Goal: Task Accomplishment & Management: Complete application form

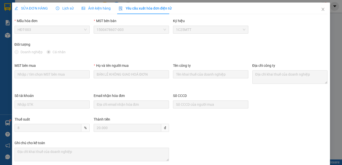
click at [35, 7] on span "SỬA ĐƠN HÀNG" at bounding box center [31, 8] width 33 height 4
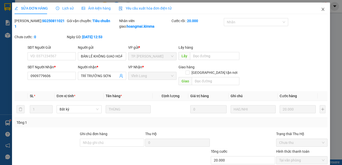
click at [321, 8] on icon "close" at bounding box center [323, 9] width 4 height 4
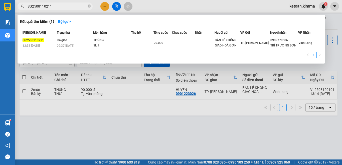
click at [74, 4] on input "SG2508110211" at bounding box center [57, 7] width 59 height 6
paste input "190"
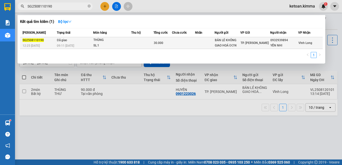
type input "SG2508110190"
click at [112, 42] on div "THÙNG" at bounding box center [112, 40] width 38 height 6
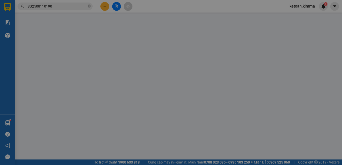
type input "BÁN LẺ KHÔNG GIAO HOÁ ĐƠN"
type input "0932939894"
type input "YẾN NHI"
type input "NHI G"
type input "30.000"
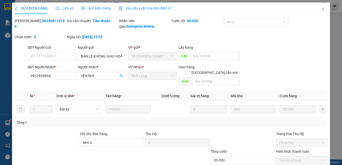
click at [149, 9] on span "Yêu cầu xuất hóa đơn điện tử" at bounding box center [145, 8] width 53 height 4
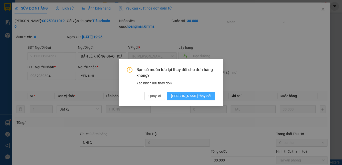
click at [200, 98] on span "Lưu thay đổi" at bounding box center [191, 96] width 40 height 6
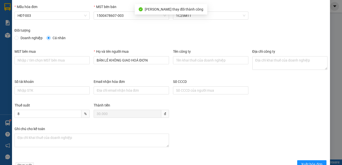
scroll to position [29, 0]
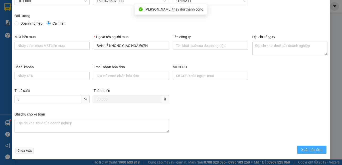
click at [310, 148] on span "Xuất hóa đơn" at bounding box center [311, 150] width 21 height 6
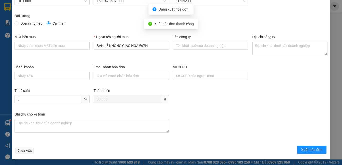
checkbox input "true"
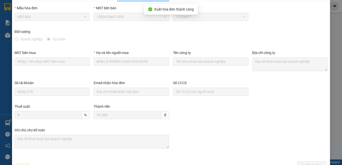
scroll to position [0, 0]
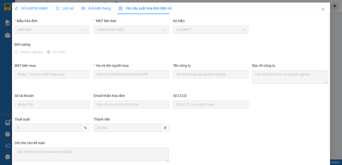
click at [31, 3] on div "SỬA ĐƠN HÀNG" at bounding box center [31, 9] width 33 height 12
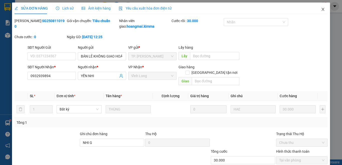
click at [321, 10] on icon "close" at bounding box center [323, 9] width 4 height 4
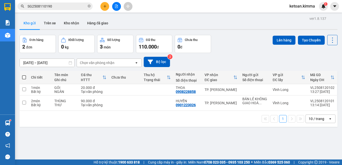
click at [57, 4] on input "SG2508110190" at bounding box center [57, 7] width 59 height 6
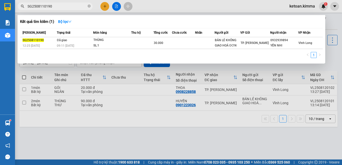
click at [57, 4] on input "SG2508110190" at bounding box center [57, 7] width 59 height 6
paste input "3"
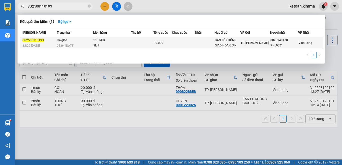
type input "SG2508110193"
click at [64, 42] on span "Đã giao" at bounding box center [62, 40] width 10 height 4
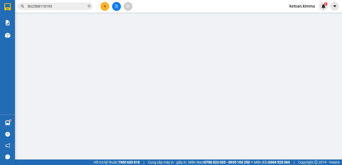
type input "BÁN LẺ KHÔNG GIAO HOÁ ĐƠN"
type input "0823949478"
type input "PHƯỚC"
type input "NHI G"
type input "30.000"
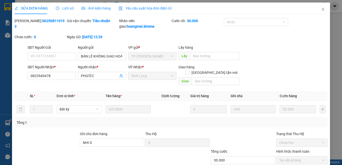
click at [147, 8] on span "Yêu cầu xuất hóa đơn điện tử" at bounding box center [145, 8] width 53 height 4
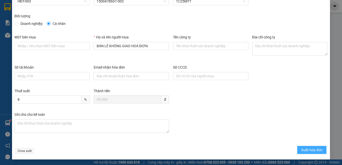
scroll to position [29, 0]
click at [301, 150] on span "Xuất hóa đơn" at bounding box center [311, 150] width 21 height 6
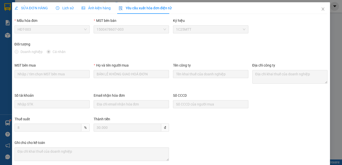
scroll to position [0, 0]
click at [38, 10] on span "SỬA ĐƠN HÀNG" at bounding box center [31, 8] width 33 height 4
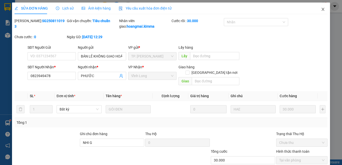
click at [319, 7] on span "Close" at bounding box center [323, 10] width 14 height 14
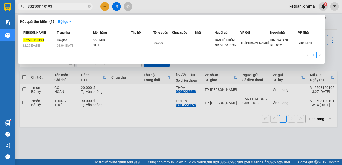
click at [69, 7] on input "SG2508110193" at bounding box center [57, 7] width 59 height 6
paste input "239"
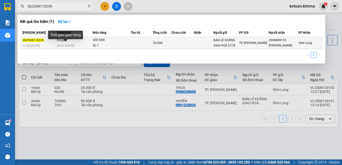
type input "SG2508110239"
click at [78, 44] on div "08:41 - 12/08" at bounding box center [75, 46] width 36 height 6
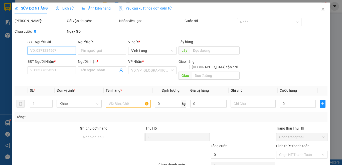
type input "BÁN LẺ KHÔNG GIAO HOÁ ĐƠN"
type input "0988889193"
type input "HOÀNG MINH"
type input "NHI G"
type input "20.000"
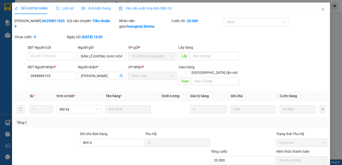
click at [159, 7] on span "Yêu cầu xuất hóa đơn điện tử" at bounding box center [145, 8] width 53 height 4
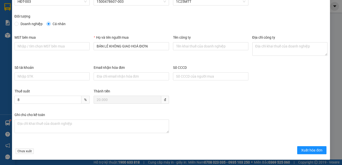
scroll to position [29, 0]
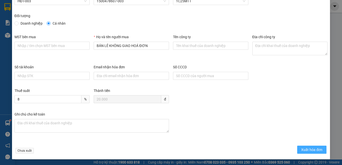
click at [311, 149] on span "Xuất hóa đơn" at bounding box center [311, 150] width 21 height 6
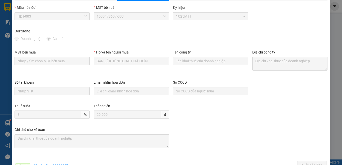
scroll to position [0, 0]
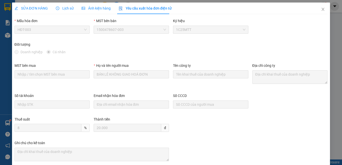
click at [30, 7] on span "SỬA ĐƠN HÀNG" at bounding box center [31, 8] width 33 height 4
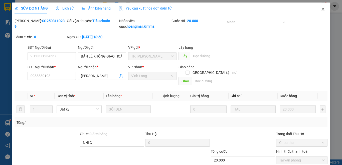
click at [321, 10] on icon "close" at bounding box center [323, 9] width 4 height 4
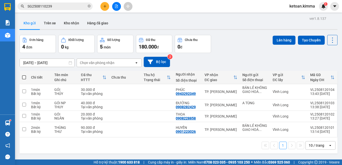
click at [70, 5] on input "SG2508110239" at bounding box center [57, 7] width 59 height 6
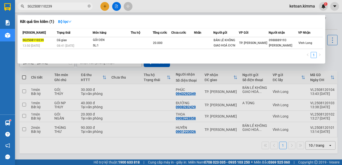
click at [70, 5] on input "SG2508110239" at bounding box center [57, 7] width 59 height 6
paste input "50"
type input "SG2508110250"
click at [77, 43] on div "10:50 - 12/08" at bounding box center [75, 46] width 36 height 6
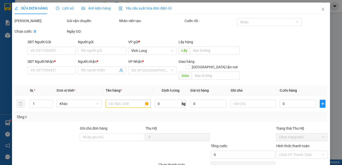
type input "BÁN LẺ KHÔNG GIAO HOÁ ĐƠN"
type input "0909956196"
type input "ANH ĐỒNG"
type input "NHI G"
type input "30.000"
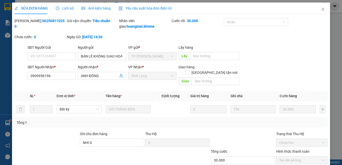
click at [151, 9] on span "Yêu cầu xuất hóa đơn điện tử" at bounding box center [145, 8] width 53 height 4
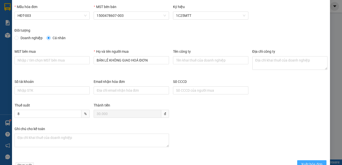
scroll to position [29, 0]
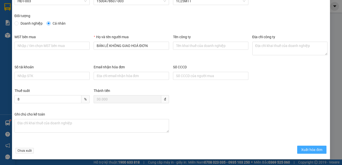
click at [306, 148] on span "Xuất hóa đơn" at bounding box center [311, 150] width 21 height 6
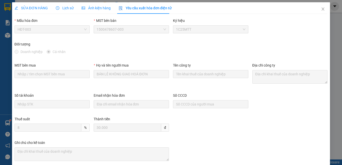
scroll to position [0, 0]
click at [32, 7] on span "SỬA ĐƠN HÀNG" at bounding box center [31, 8] width 33 height 4
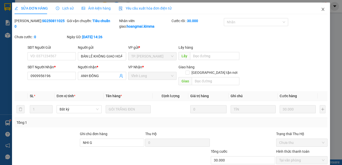
click at [321, 10] on icon "close" at bounding box center [323, 9] width 4 height 4
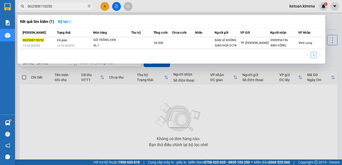
click at [74, 8] on input "SG2508110250" at bounding box center [57, 7] width 59 height 6
paste input "38"
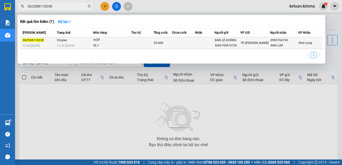
type input "SG2508110238"
click at [79, 43] on td "Đã giao 11:24 - 12/08" at bounding box center [75, 43] width 38 height 12
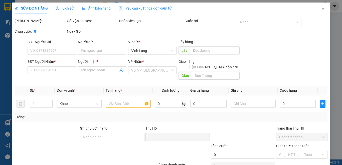
type input "BÁN LẺ KHÔNG GIAO HOÁ ĐƠN"
type input "0985766745"
type input "ANH LẬP"
type input "20.000"
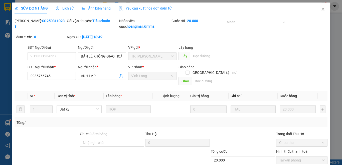
click at [153, 8] on span "Yêu cầu xuất hóa đơn điện tử" at bounding box center [145, 8] width 53 height 4
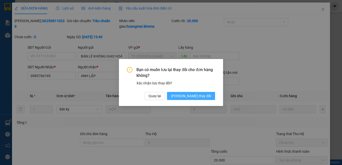
click at [198, 92] on button "Lưu thay đổi" at bounding box center [191, 96] width 48 height 8
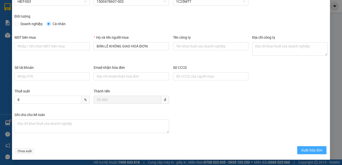
scroll to position [29, 0]
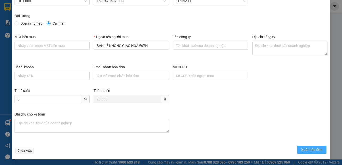
click at [301, 150] on span "Xuất hóa đơn" at bounding box center [311, 150] width 21 height 6
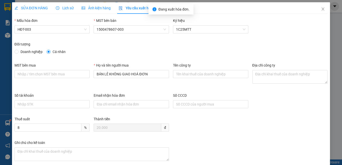
scroll to position [0, 0]
click at [31, 6] on span "SỬA ĐƠN HÀNG" at bounding box center [31, 8] width 33 height 4
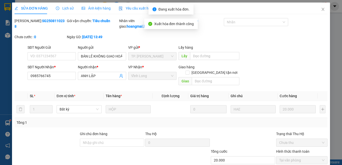
checkbox input "true"
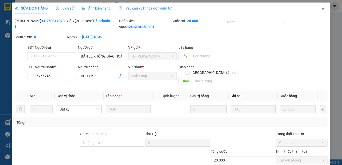
click at [321, 8] on icon "close" at bounding box center [323, 9] width 4 height 4
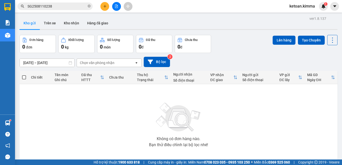
click at [71, 4] on input "SG2508110238" at bounding box center [57, 7] width 59 height 6
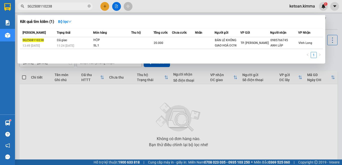
click at [71, 4] on input "SG2508110238" at bounding box center [57, 7] width 59 height 6
paste input "41"
type input "SG2508110241"
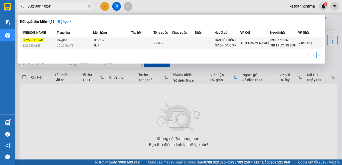
click at [81, 45] on div "09:37 - 12/08" at bounding box center [75, 46] width 36 height 6
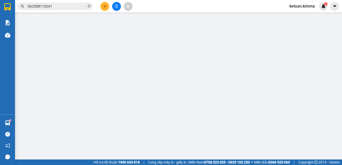
type input "BÁN LẺ KHÔNG GIAO HOÁ ĐƠN"
type input "0909779606"
type input "TRÍ TRƯỜNG SƠN"
type input "20.000"
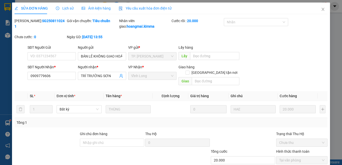
click at [138, 8] on span "Yêu cầu xuất hóa đơn điện tử" at bounding box center [145, 8] width 53 height 4
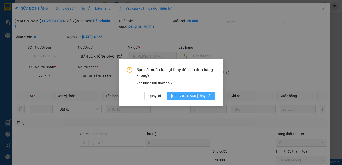
click at [207, 98] on button "Lưu thay đổi" at bounding box center [191, 96] width 48 height 8
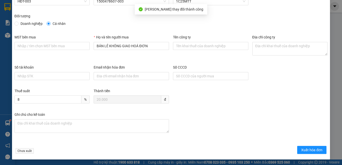
scroll to position [29, 0]
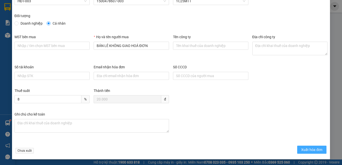
click at [312, 149] on span "Xuất hóa đơn" at bounding box center [311, 150] width 21 height 6
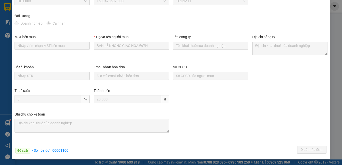
scroll to position [0, 0]
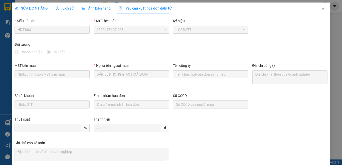
click at [30, 6] on span "SỬA ĐƠN HÀNG" at bounding box center [31, 8] width 33 height 4
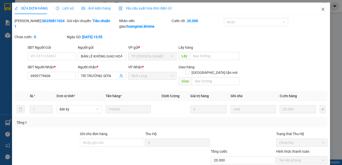
click at [317, 9] on span "Close" at bounding box center [323, 10] width 14 height 14
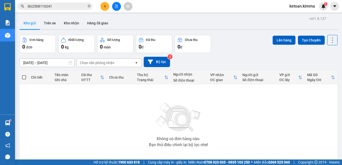
click at [61, 7] on input "SG2508110241" at bounding box center [57, 7] width 59 height 6
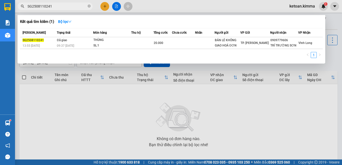
click at [61, 7] on input "SG2508110241" at bounding box center [57, 7] width 59 height 6
paste input "67"
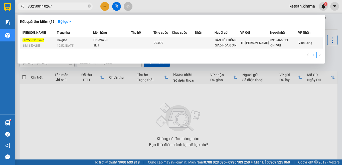
type input "SG2508110267"
click at [66, 43] on span "10:52 - 12/08" at bounding box center [65, 45] width 17 height 4
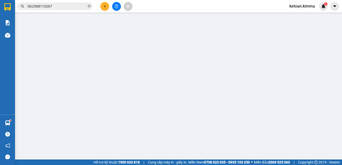
type input "BÁN LẺ KHÔNG GIAO HOÁ ĐƠN"
type input "0919466333"
type input "CHỊ VUI"
type input "NHI G"
type input "20.000"
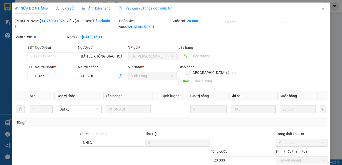
click at [150, 10] on span "Yêu cầu xuất hóa đơn điện tử" at bounding box center [145, 8] width 53 height 4
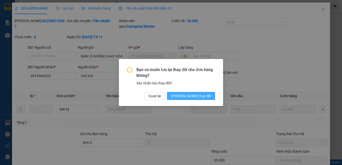
click at [200, 95] on span "Lưu thay đổi" at bounding box center [191, 96] width 40 height 6
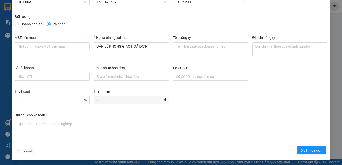
scroll to position [29, 0]
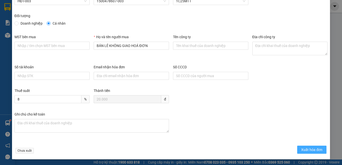
click at [302, 150] on span "Xuất hóa đơn" at bounding box center [311, 150] width 21 height 6
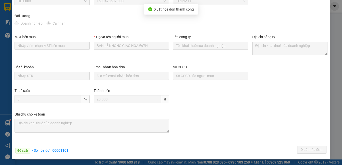
scroll to position [0, 0]
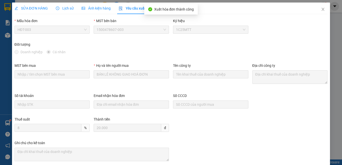
click at [32, 7] on span "SỬA ĐƠN HÀNG" at bounding box center [31, 8] width 33 height 4
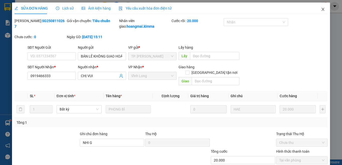
click at [321, 8] on icon "close" at bounding box center [323, 9] width 4 height 4
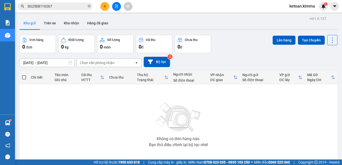
click at [55, 5] on input "SG2508110267" at bounding box center [57, 7] width 59 height 6
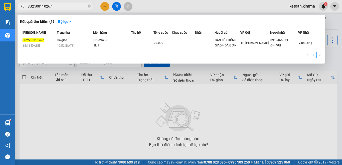
click at [55, 5] on input "SG2508110267" at bounding box center [57, 7] width 59 height 6
paste input "70"
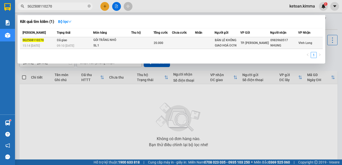
type input "SG2508110270"
click at [78, 44] on div "09:10 - 12/08" at bounding box center [75, 46] width 36 height 6
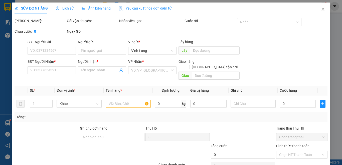
type input "BÁN LẺ KHÔNG GIAO HOÁ ĐƠN"
type input "0983960517"
type input "NHUNG"
type input "NHI G"
type input "20.000"
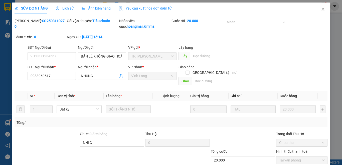
click at [135, 9] on span "Yêu cầu xuất hóa đơn điện tử" at bounding box center [145, 8] width 53 height 4
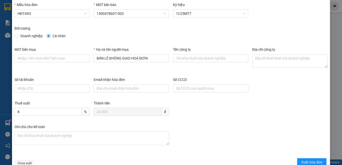
scroll to position [29, 0]
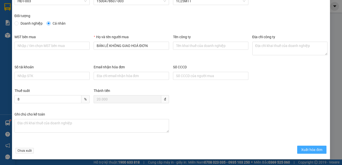
click at [311, 148] on span "Xuất hóa đơn" at bounding box center [311, 150] width 21 height 6
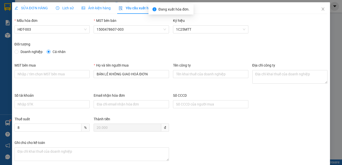
scroll to position [0, 0]
checkbox input "true"
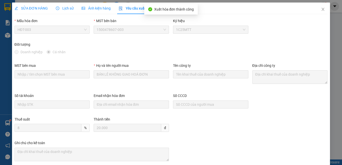
click at [36, 6] on span "SỬA ĐƠN HÀNG" at bounding box center [31, 8] width 33 height 4
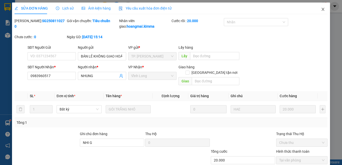
click at [322, 11] on icon "close" at bounding box center [323, 9] width 3 height 3
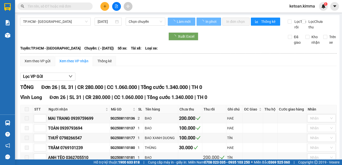
type input "11/08/2025"
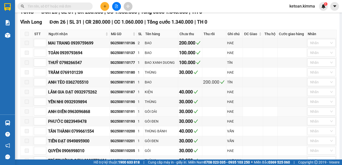
scroll to position [100, 0]
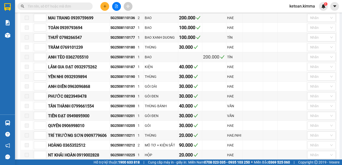
click at [121, 79] on div "SG2508110190" at bounding box center [124, 77] width 26 height 6
copy div "SG2508110190"
click at [122, 99] on div "SG2508110193" at bounding box center [124, 96] width 26 height 6
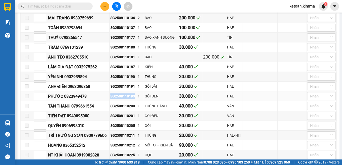
copy div "SG2508110193"
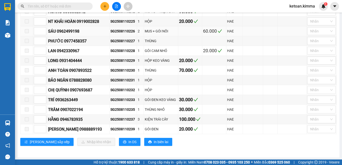
scroll to position [240, 0]
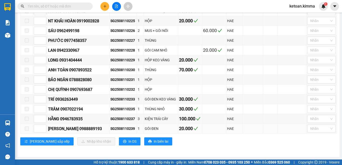
click at [124, 129] on div "SG2508110239" at bounding box center [124, 129] width 26 height 6
copy div "SG2508110239"
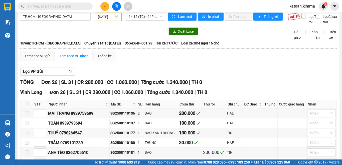
scroll to position [0, 0]
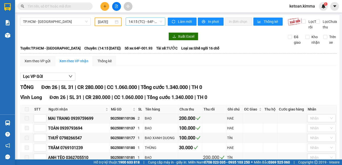
click at [140, 20] on span "14:15 (TC) - 64F-001.93" at bounding box center [146, 22] width 34 height 8
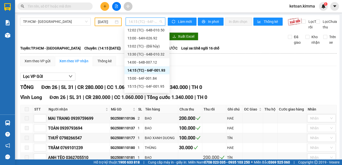
scroll to position [113, 0]
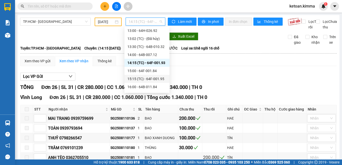
click at [160, 79] on div "15:15 (TC) - 64F-001.95" at bounding box center [147, 79] width 39 height 6
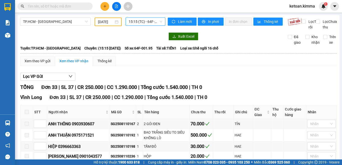
click at [139, 24] on span "15:15 (TC) - 64F-001.95" at bounding box center [146, 22] width 34 height 8
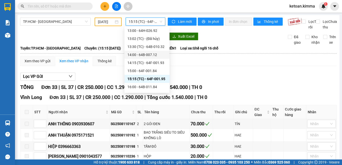
click at [214, 81] on div "Lọc VP Gửi" at bounding box center [178, 76] width 317 height 8
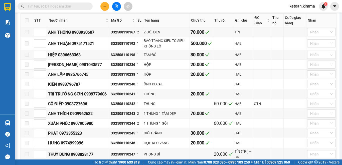
scroll to position [100, 0]
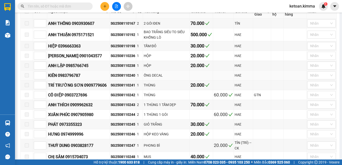
click at [119, 78] on div "SG2508110240" at bounding box center [123, 75] width 25 height 6
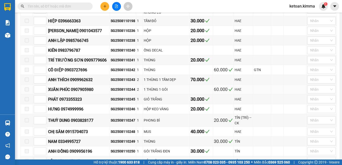
click at [118, 92] on div "SG2508110244" at bounding box center [123, 89] width 25 height 6
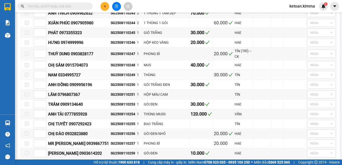
scroll to position [200, 0]
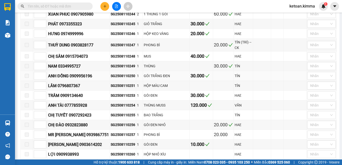
click at [112, 78] on div "SG2508110250" at bounding box center [123, 76] width 25 height 6
copy div "SG2508110250"
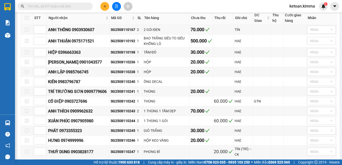
scroll to position [44, 0]
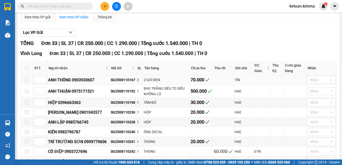
click at [115, 82] on div "SG2508110167" at bounding box center [123, 80] width 25 height 6
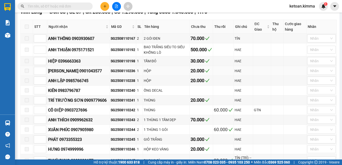
scroll to position [94, 0]
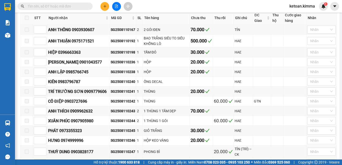
click at [123, 74] on div "SG2508110238" at bounding box center [123, 72] width 25 height 6
copy div "SG2508110238"
click at [117, 94] on div "SG2508110241" at bounding box center [123, 91] width 25 height 6
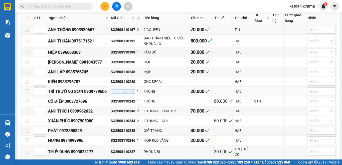
copy div "SG2508110241"
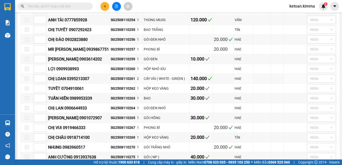
scroll to position [294, 0]
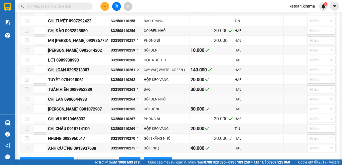
click at [116, 102] on div "SG2508110264" at bounding box center [123, 99] width 25 height 6
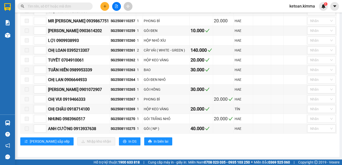
click at [117, 98] on div "SG2508110267" at bounding box center [123, 99] width 25 height 6
copy div "SG2508110267"
click at [116, 118] on div "SG2508110270" at bounding box center [123, 119] width 25 height 6
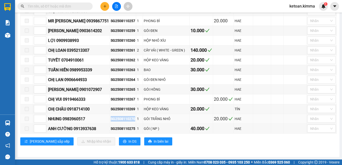
copy div "SG2508110270"
